Goal: Task Accomplishment & Management: Complete application form

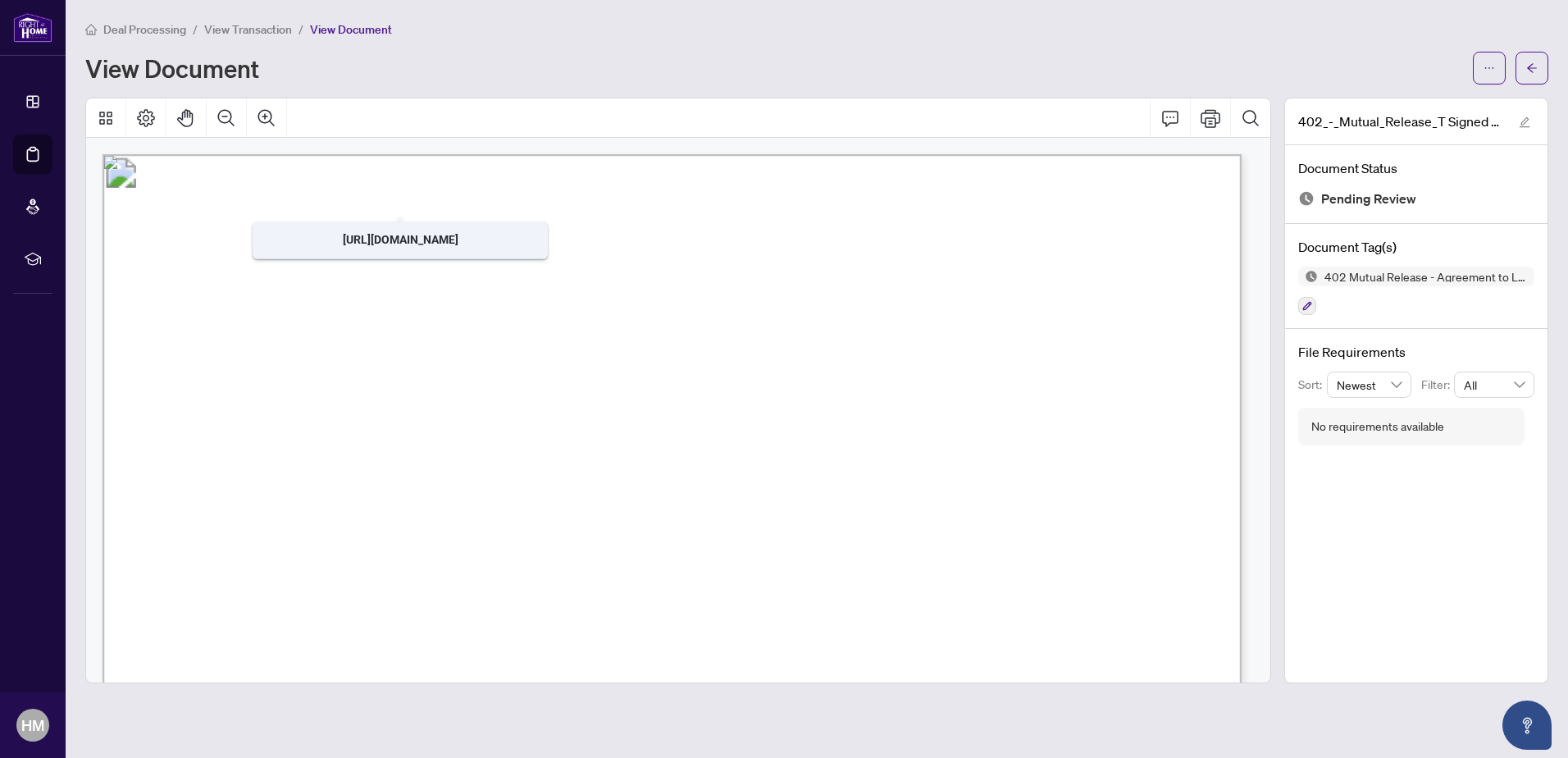
click at [251, 31] on span "View Transaction" at bounding box center [248, 29] width 88 height 14
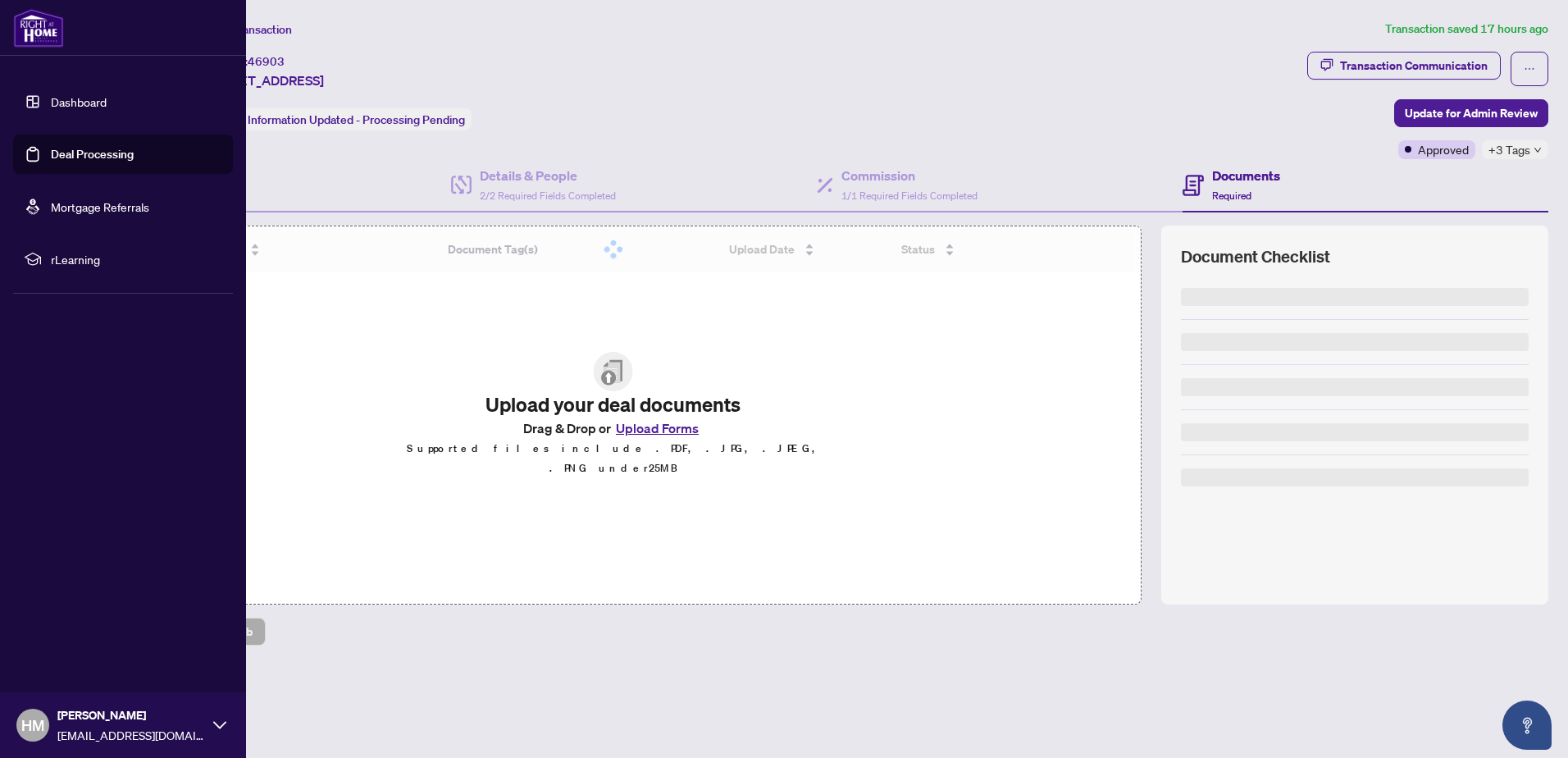
click at [134, 153] on link "Deal Processing" at bounding box center [92, 153] width 83 height 14
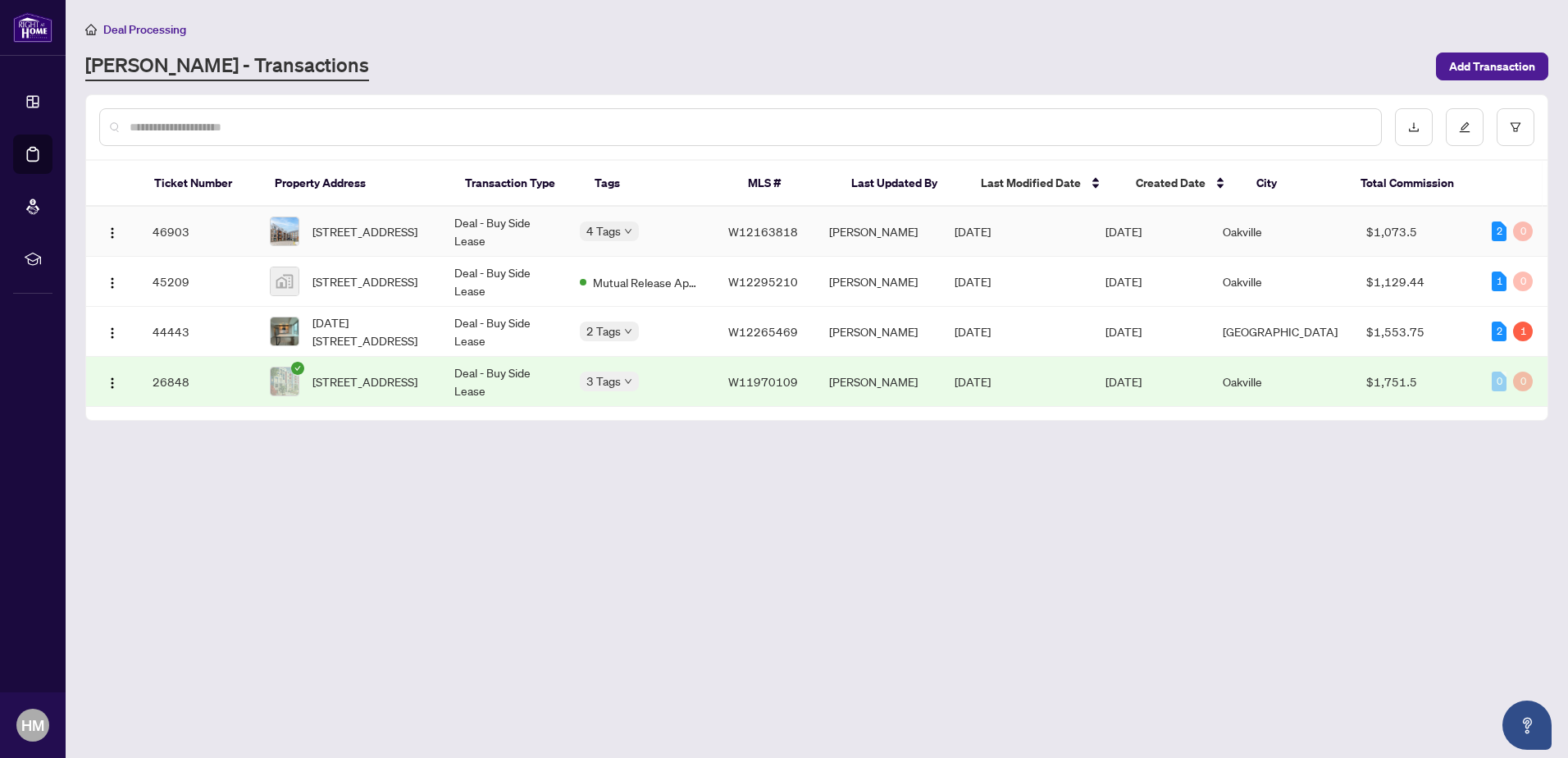
click at [703, 226] on div "4 Tags" at bounding box center [641, 231] width 123 height 19
click at [755, 236] on span "W12163818" at bounding box center [763, 231] width 70 height 14
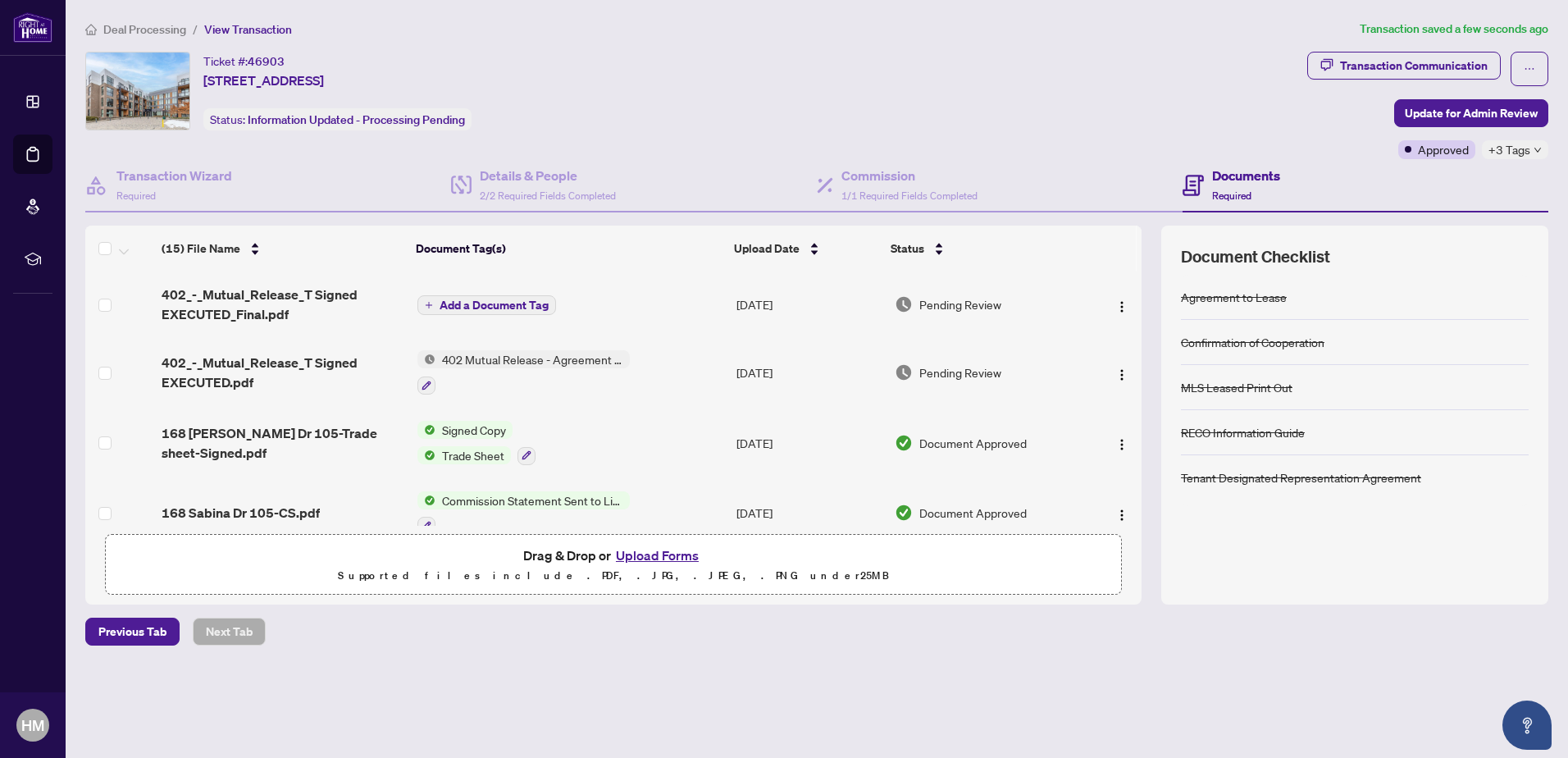
click at [447, 308] on span "Add a Document Tag" at bounding box center [494, 305] width 109 height 11
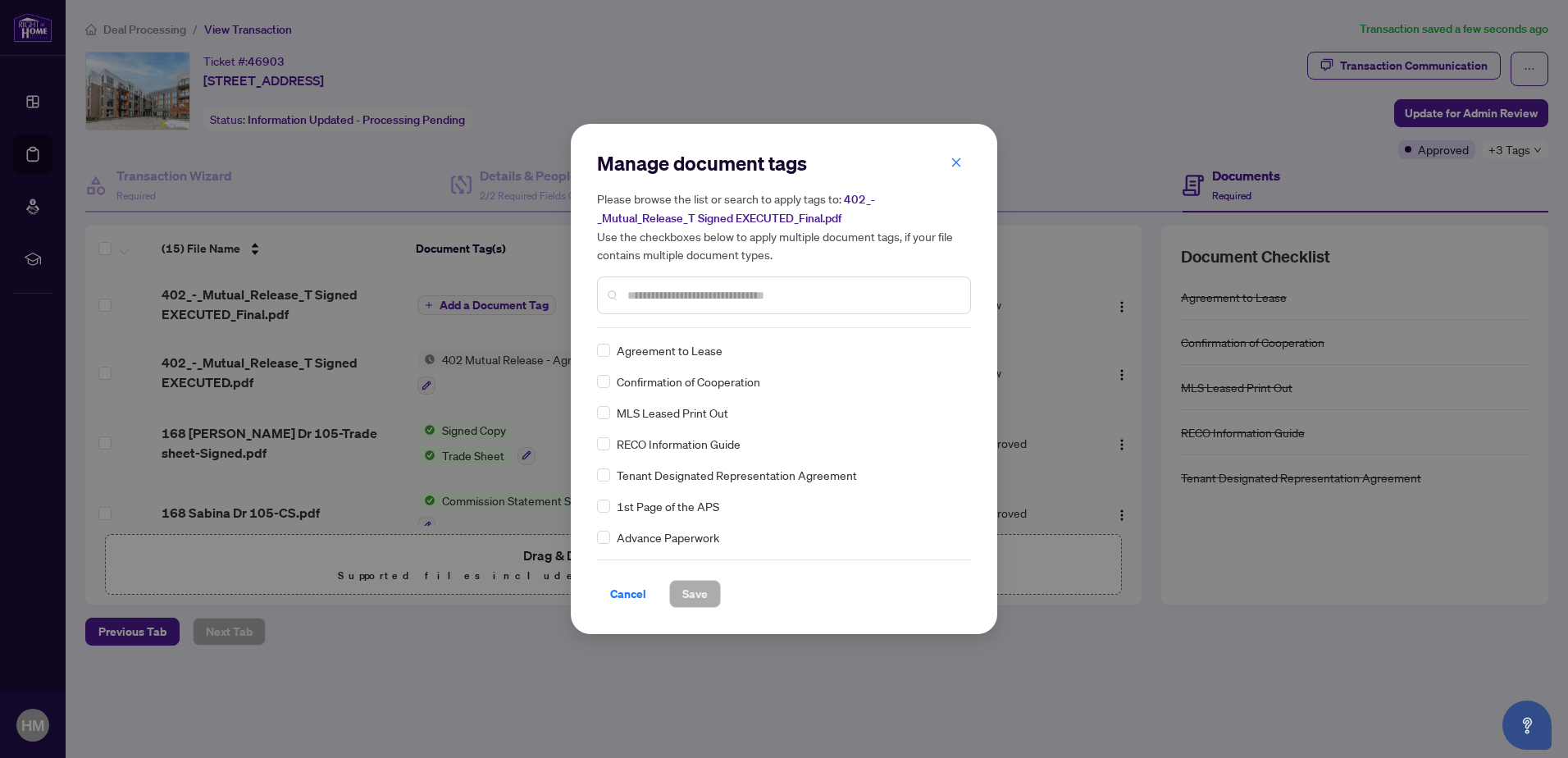
click at [660, 281] on div at bounding box center [784, 295] width 374 height 37
click at [659, 295] on input "text" at bounding box center [792, 295] width 329 height 18
type input "******"
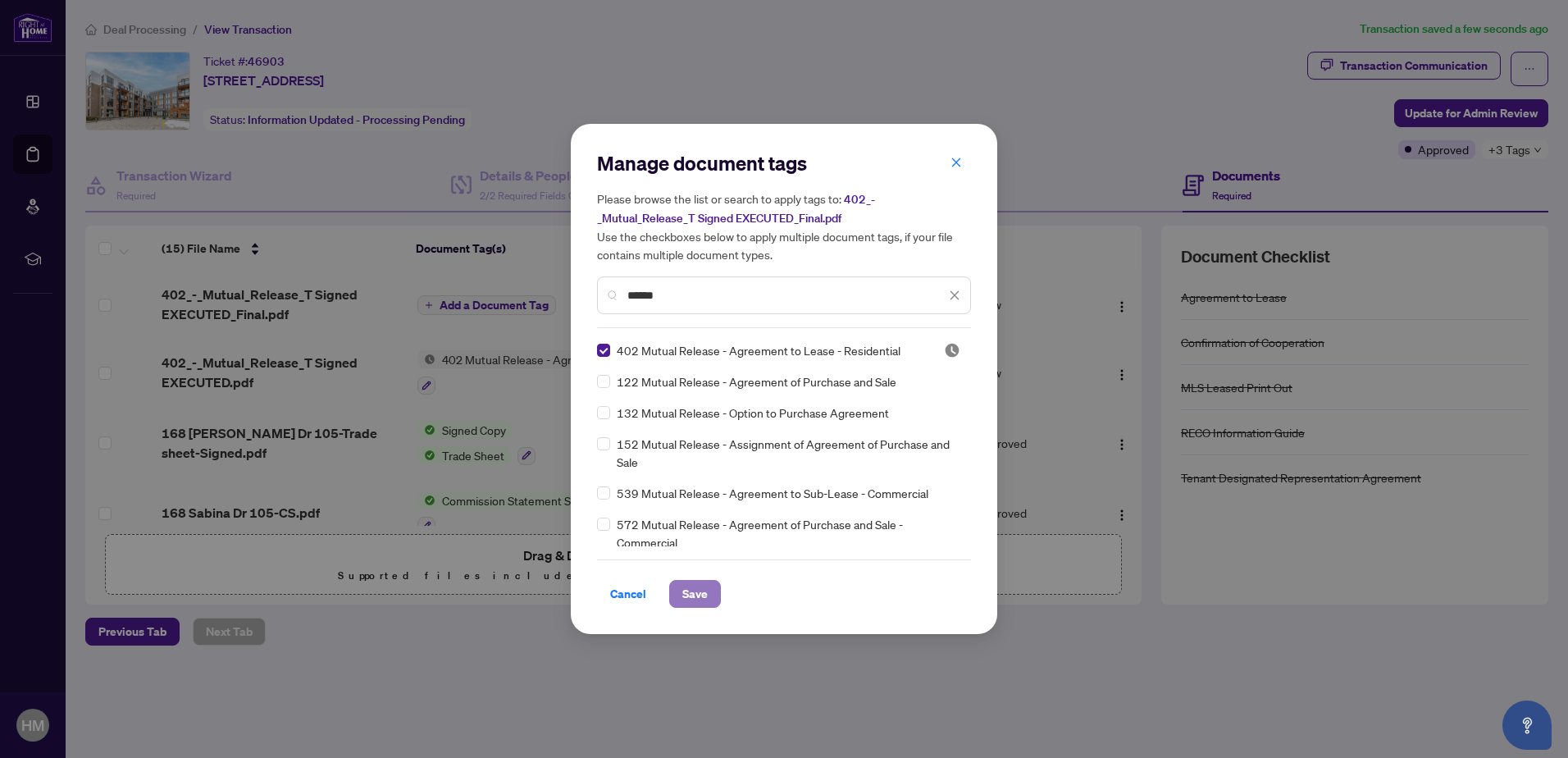
click at [706, 597] on span "Save" at bounding box center [695, 593] width 26 height 26
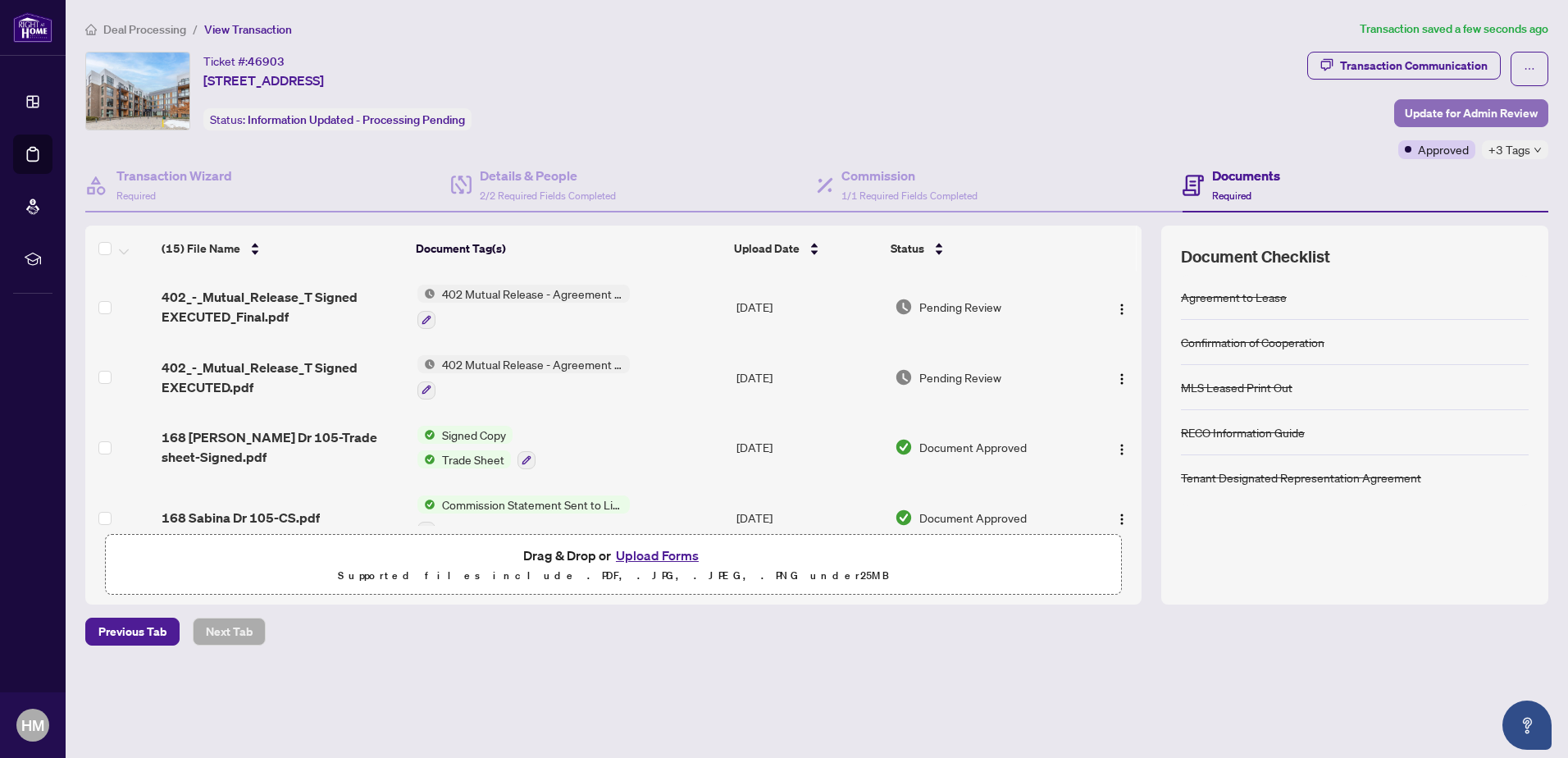
click at [1417, 105] on span "Update for Admin Review" at bounding box center [1471, 113] width 133 height 26
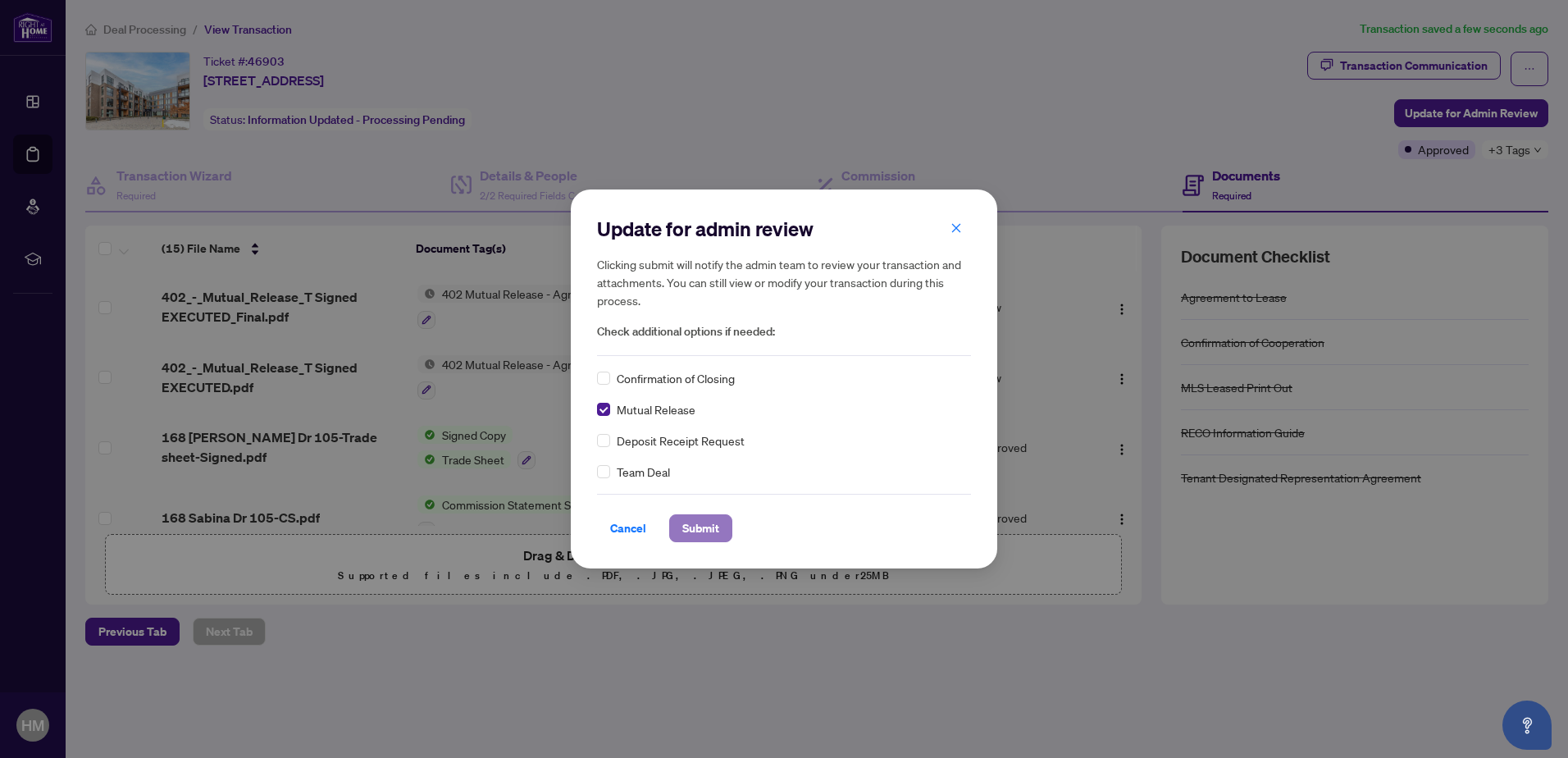
click at [706, 529] on span "Submit" at bounding box center [701, 527] width 37 height 26
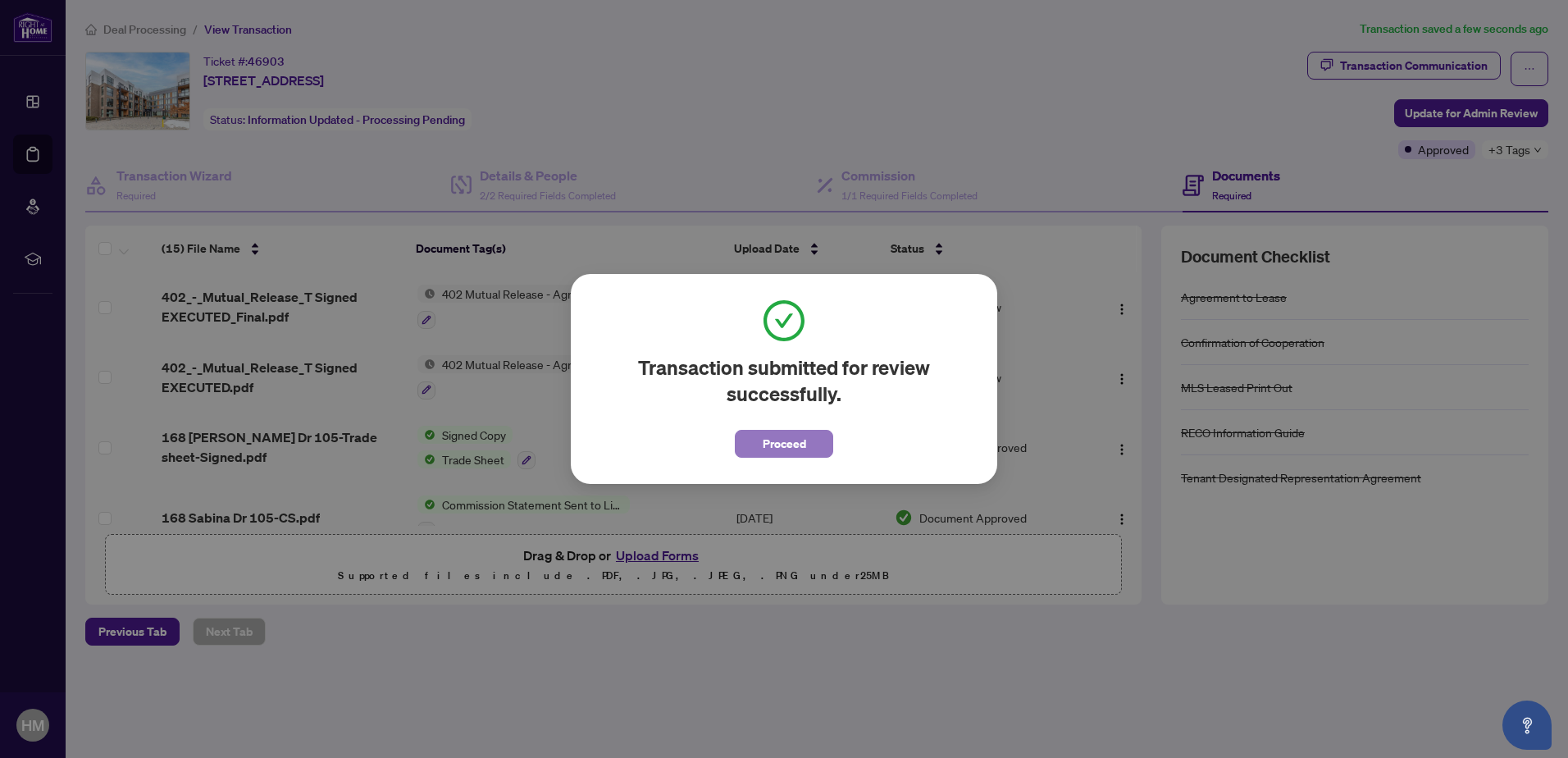
click at [793, 441] on span "Proceed" at bounding box center [784, 443] width 43 height 26
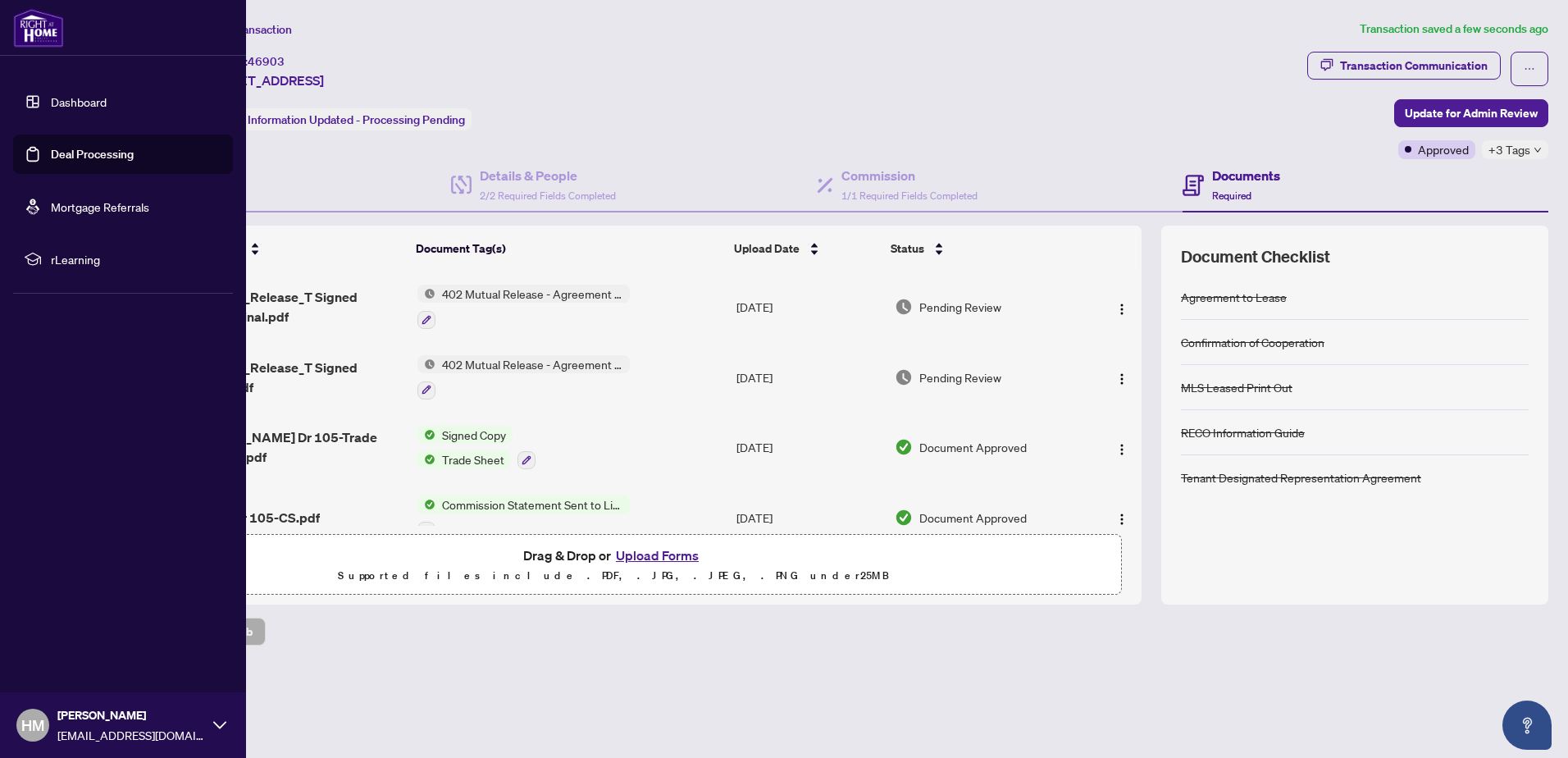
click at [53, 151] on link "Deal Processing" at bounding box center [92, 153] width 83 height 14
